Goal: Book appointment/travel/reservation

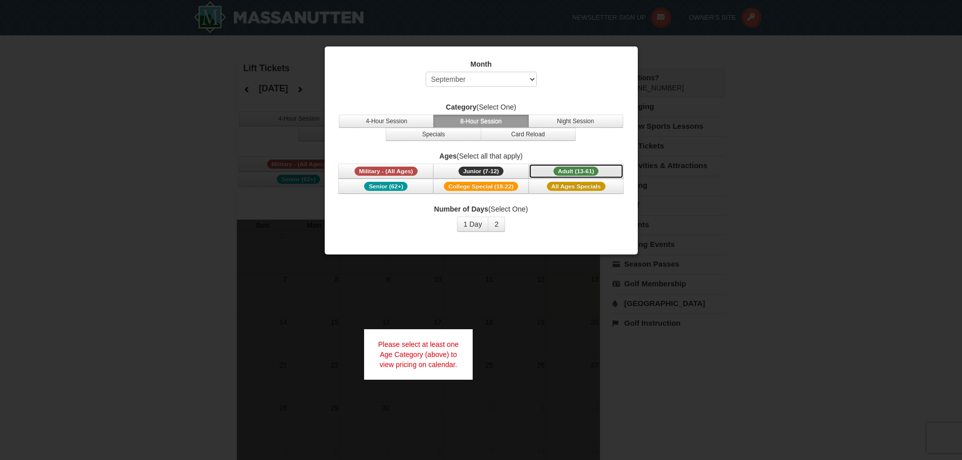
click at [561, 168] on span "Adult (13-61)" at bounding box center [576, 171] width 45 height 9
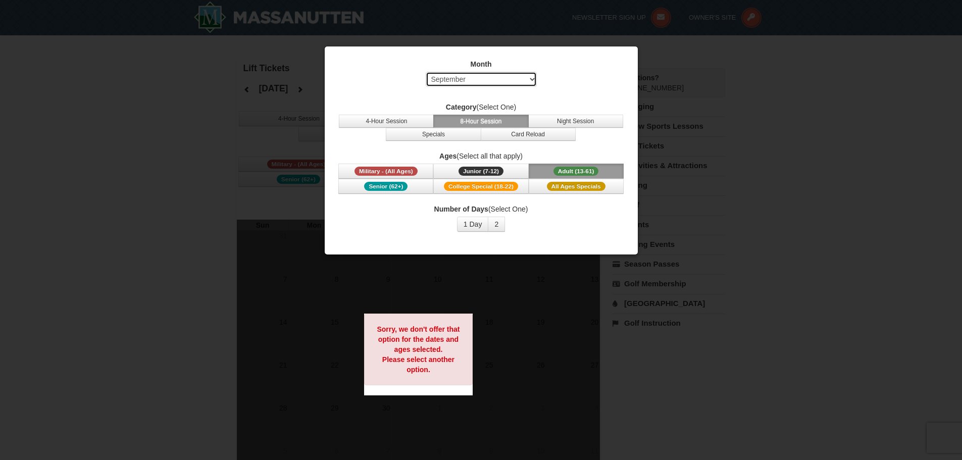
click at [503, 77] on select "Select September October November December January February March April May Jun…" at bounding box center [481, 79] width 111 height 15
select select "12"
click at [426, 72] on select "Select September October November December January February March April May Jun…" at bounding box center [481, 79] width 111 height 15
click at [474, 224] on button "1 Day" at bounding box center [473, 224] width 32 height 15
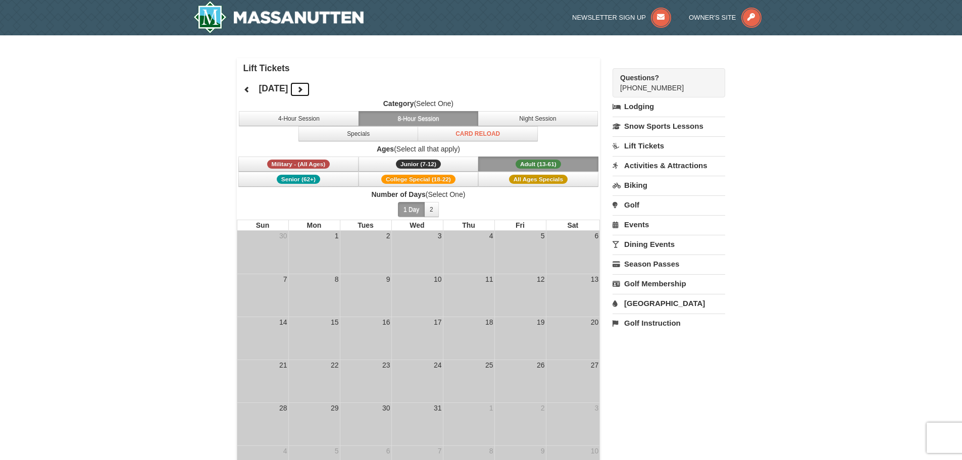
click at [304, 90] on icon at bounding box center [300, 89] width 7 height 7
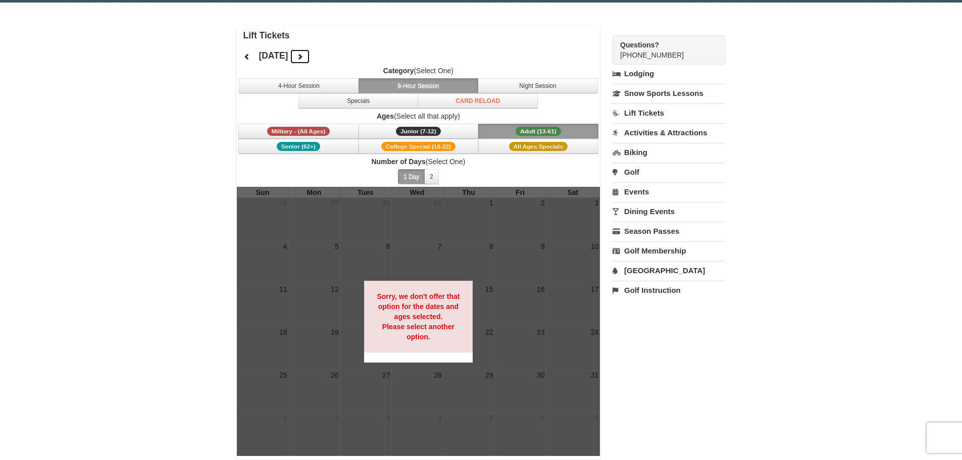
scroll to position [51, 0]
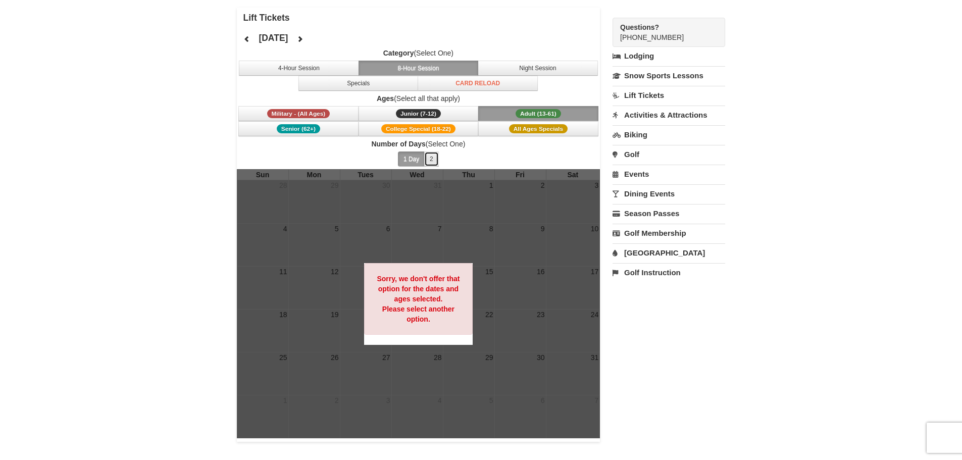
click at [427, 157] on button "2" at bounding box center [431, 159] width 15 height 15
click at [414, 160] on button "1 Day" at bounding box center [411, 159] width 27 height 15
click at [304, 38] on icon at bounding box center [300, 38] width 7 height 7
click at [297, 112] on span "Military - (All Ages)" at bounding box center [298, 113] width 63 height 9
click at [297, 129] on span "Senior (62+)" at bounding box center [298, 128] width 43 height 9
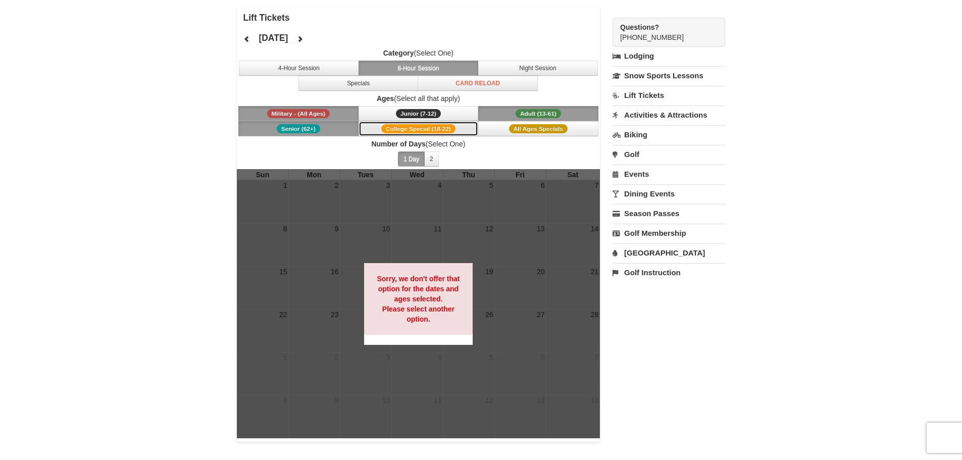
click at [420, 129] on span "College Special (18-22)" at bounding box center [418, 128] width 74 height 9
click at [424, 118] on span "Junior (7-12)" at bounding box center [418, 113] width 45 height 9
click at [527, 107] on button "Adult (13-61) (13 - 61)" at bounding box center [538, 113] width 120 height 15
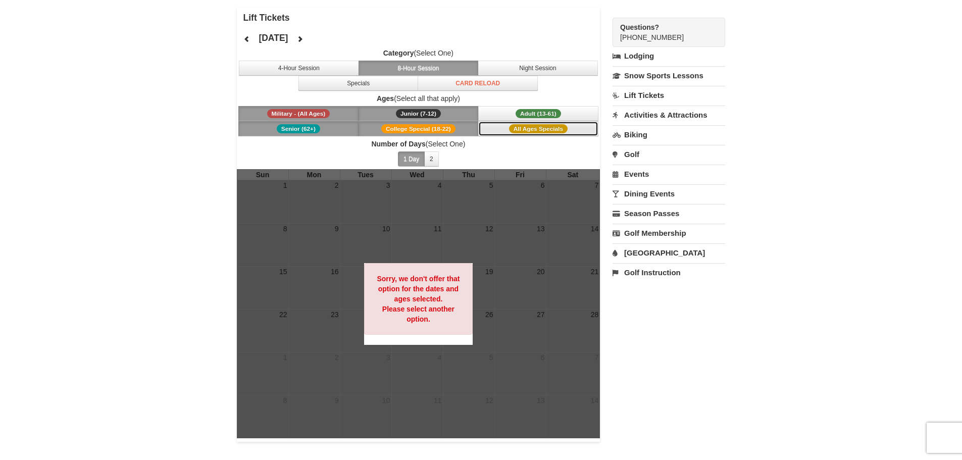
click at [532, 129] on span "All Ages Specials" at bounding box center [538, 128] width 59 height 9
click at [503, 130] on button "All Ages Specials" at bounding box center [538, 128] width 120 height 15
click at [437, 130] on span "College Special (18-22)" at bounding box center [418, 128] width 74 height 9
click at [426, 115] on span "Junior (7-12)" at bounding box center [418, 113] width 45 height 9
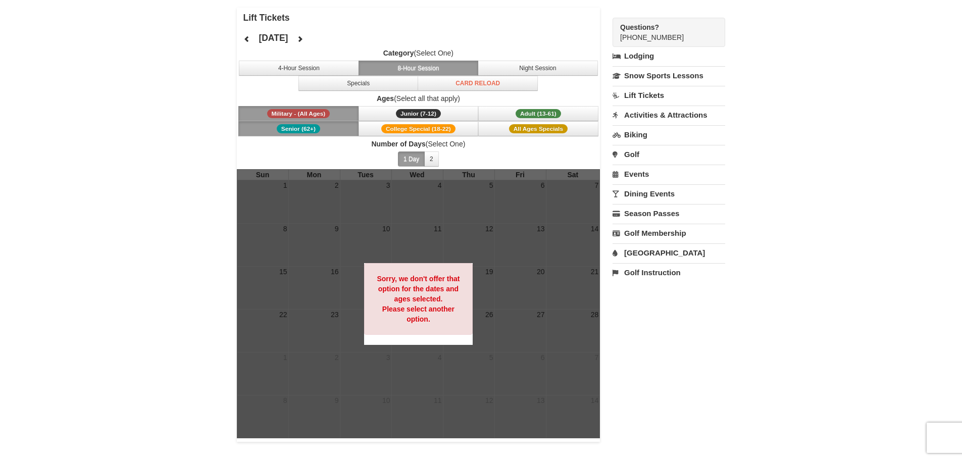
click at [314, 124] on button "Senior (62+)" at bounding box center [298, 128] width 120 height 15
click at [314, 111] on span "Military - (All Ages)" at bounding box center [298, 113] width 63 height 9
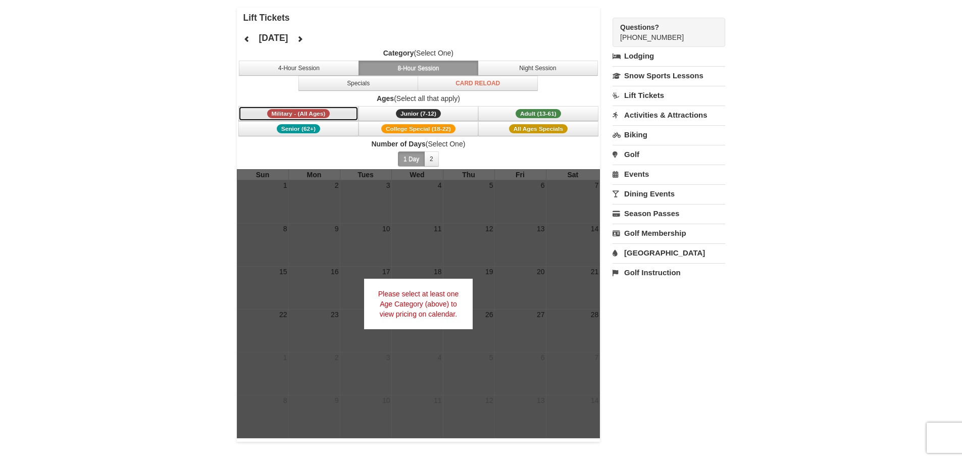
scroll to position [0, 0]
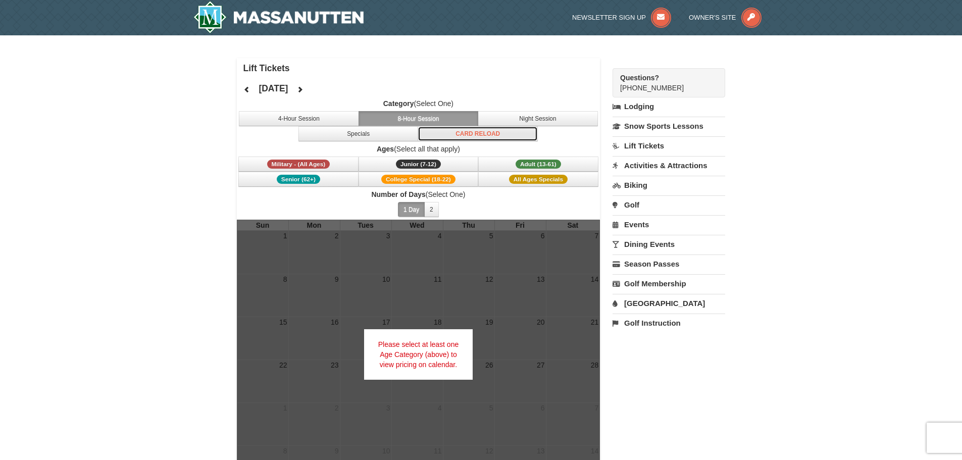
click at [453, 138] on button "Card Reload" at bounding box center [478, 133] width 120 height 15
click at [411, 124] on button "8-Hour Session" at bounding box center [419, 118] width 120 height 15
click at [99, 136] on div "× Lift Tickets [DATE] Category (Select One) 4-Hour Session 8-Hour Session Night…" at bounding box center [481, 275] width 962 height 480
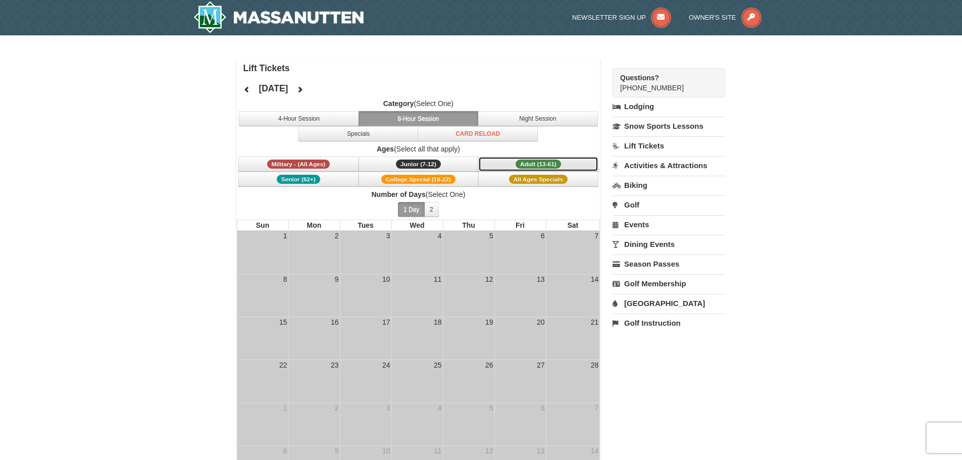
click at [540, 166] on span "Adult (13-61)" at bounding box center [538, 164] width 45 height 9
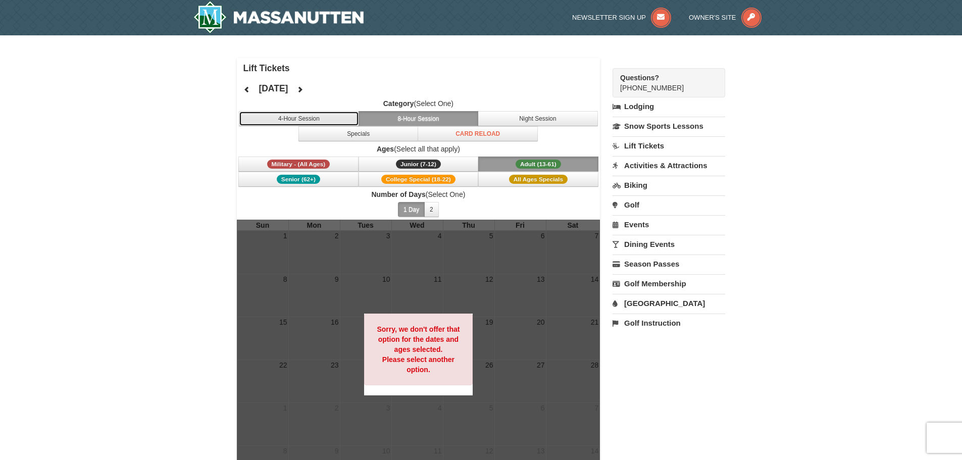
click at [338, 121] on button "4-Hour Session" at bounding box center [299, 118] width 120 height 15
click at [426, 122] on button "8-Hour Session" at bounding box center [419, 118] width 120 height 15
click at [250, 89] on icon at bounding box center [247, 89] width 7 height 7
click at [248, 89] on icon at bounding box center [247, 89] width 7 height 7
click at [247, 89] on icon at bounding box center [247, 89] width 7 height 7
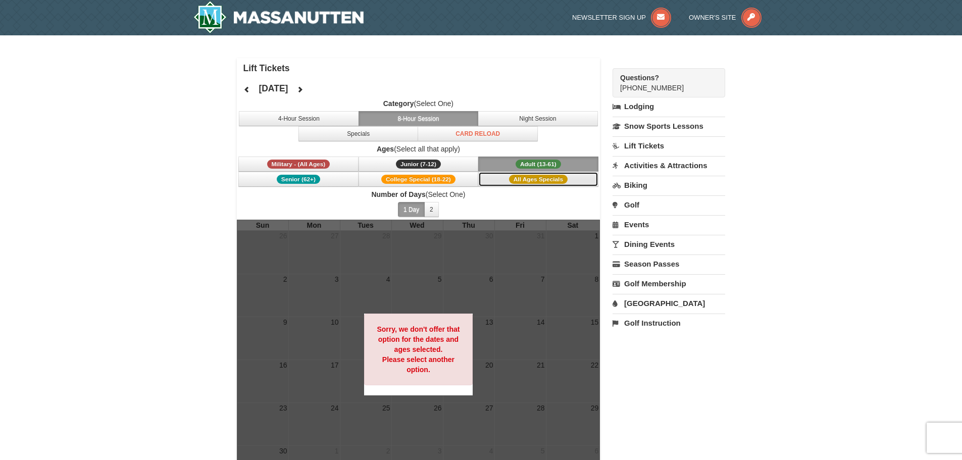
click at [544, 178] on span "All Ages Specials" at bounding box center [538, 179] width 59 height 9
